Goal: Communication & Community: Share content

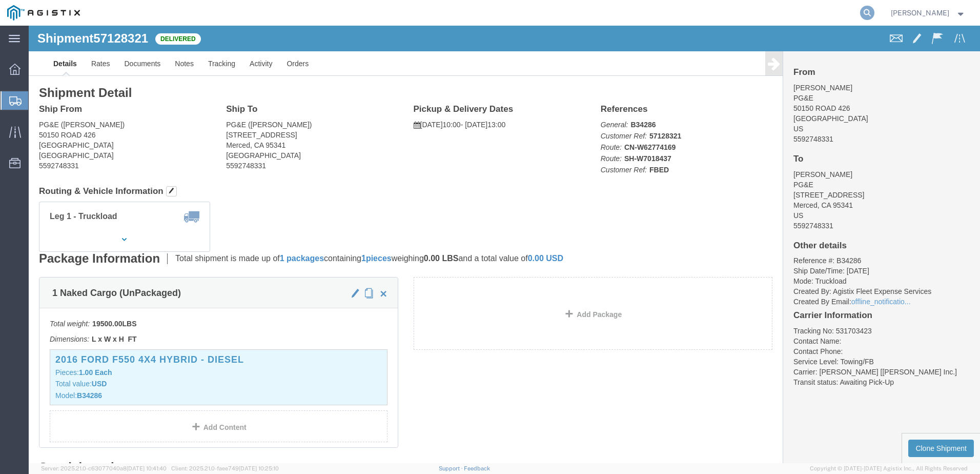
click at [875, 12] on icon at bounding box center [867, 13] width 14 height 14
type input "57125011"
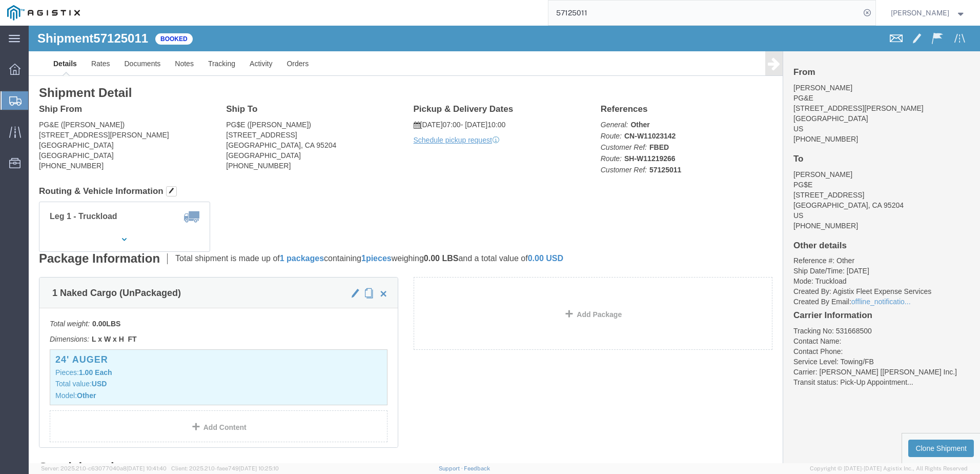
click span
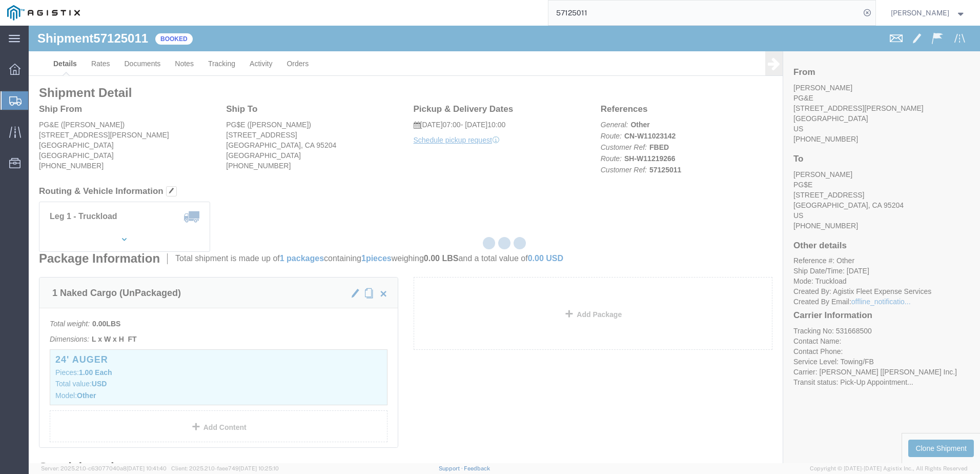
checkbox input "true"
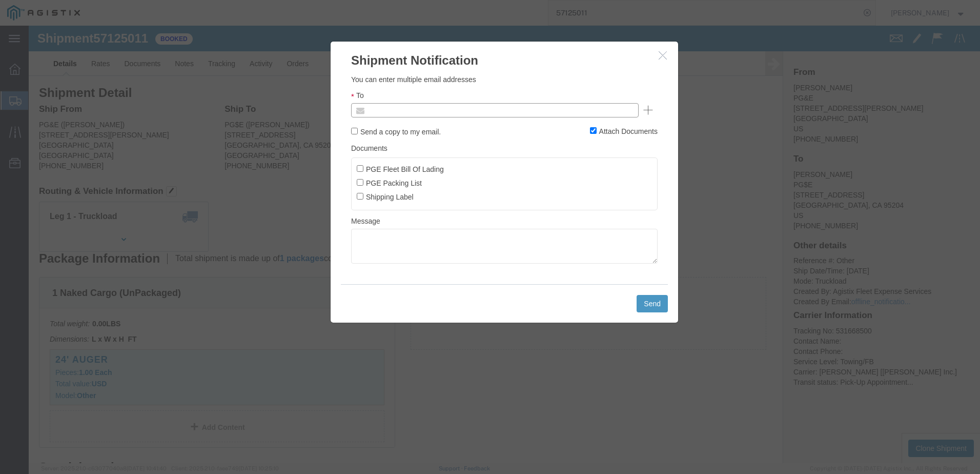
click input "text"
type input "[EMAIL_ADDRESS][DOMAIN_NAME]"
click input "PGE Fleet Bill Of Lading"
checkbox input "true"
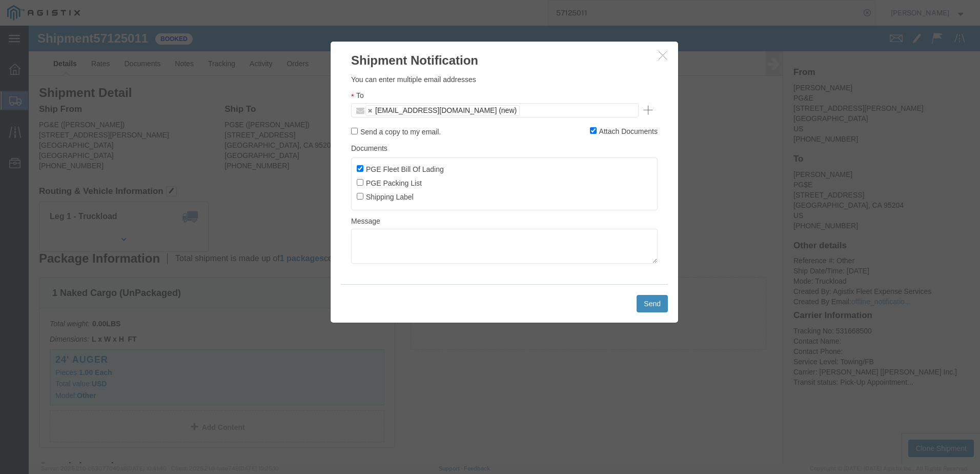
click button "Send"
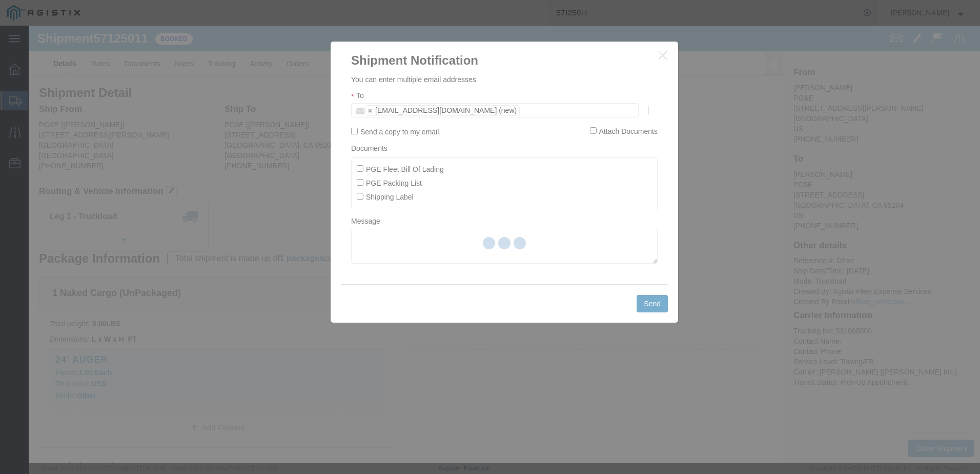
checkbox input "false"
